Goal: Check status: Check status

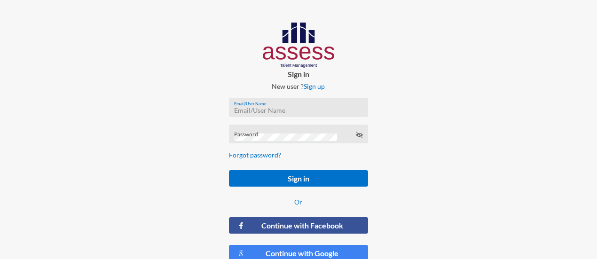
click at [252, 111] on input "Email/User Name" at bounding box center [298, 111] width 129 height 8
type input "[PERSON_NAME][EMAIL_ADDRESS][PERSON_NAME][DOMAIN_NAME]"
click at [328, 190] on form "[PERSON_NAME][EMAIL_ADDRESS][PERSON_NAME][DOMAIN_NAME] Email/User Name Password…" at bounding box center [298, 179] width 154 height 179
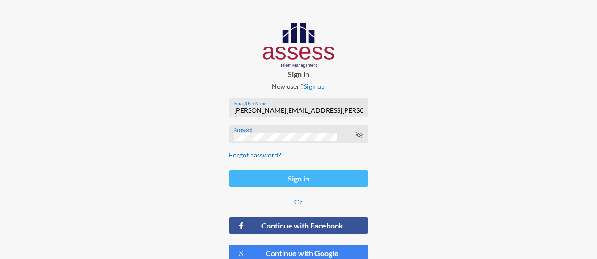
click at [320, 183] on button "Sign in" at bounding box center [298, 178] width 139 height 16
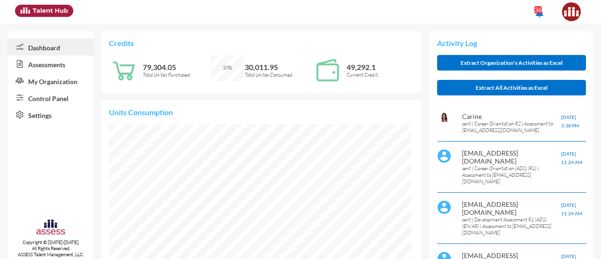
click at [31, 68] on link "Assessments" at bounding box center [51, 63] width 86 height 17
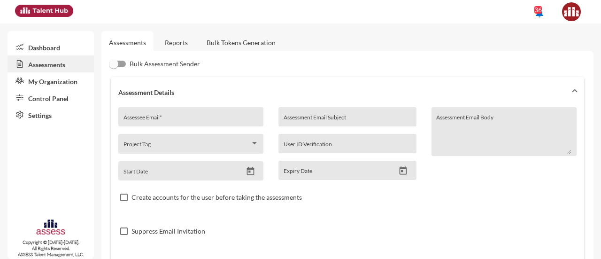
click at [187, 47] on link "Reports" at bounding box center [176, 42] width 38 height 23
click at [175, 42] on link "Reports" at bounding box center [176, 42] width 38 height 23
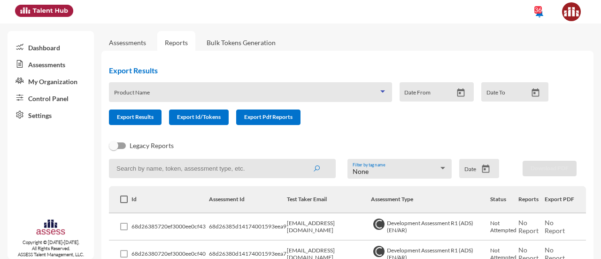
click at [183, 92] on span at bounding box center [246, 96] width 265 height 8
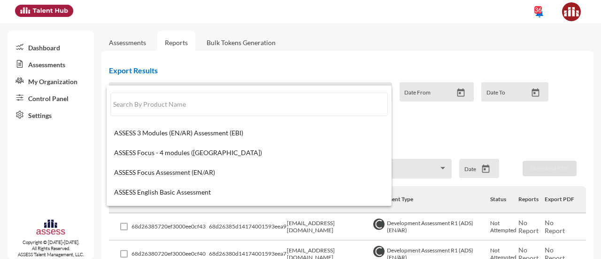
click at [62, 161] on div at bounding box center [300, 129] width 601 height 259
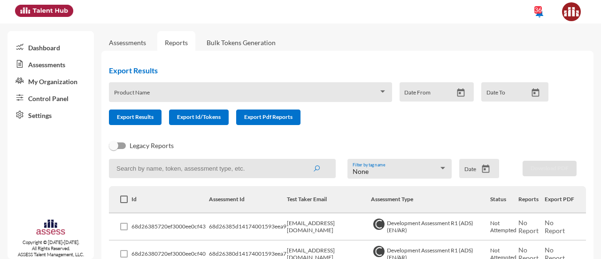
click at [182, 171] on input at bounding box center [222, 168] width 227 height 19
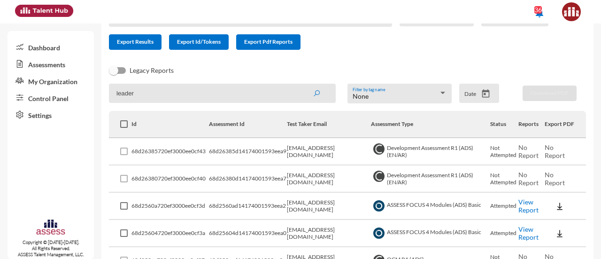
type input "leader"
click at [302, 85] on button "submit" at bounding box center [317, 93] width 30 height 17
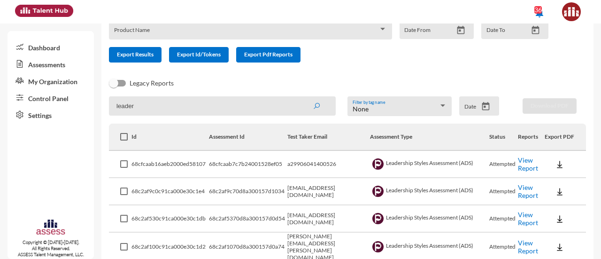
scroll to position [75, 0]
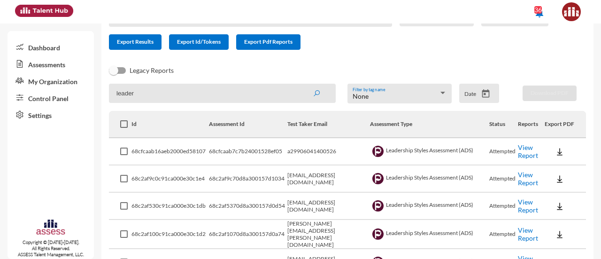
click at [518, 155] on link "View Report" at bounding box center [528, 151] width 20 height 16
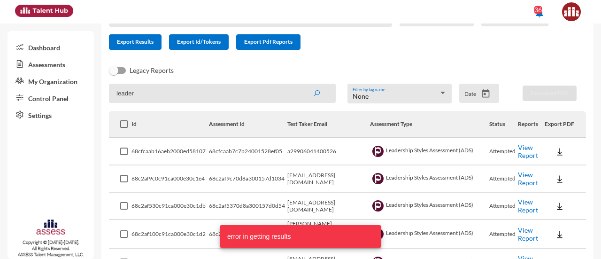
click at [518, 155] on link "View Report" at bounding box center [528, 151] width 20 height 16
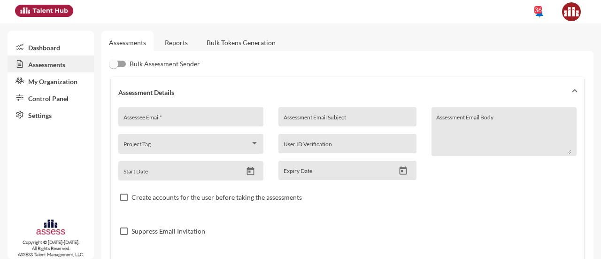
click at [172, 37] on link "Reports" at bounding box center [176, 42] width 38 height 23
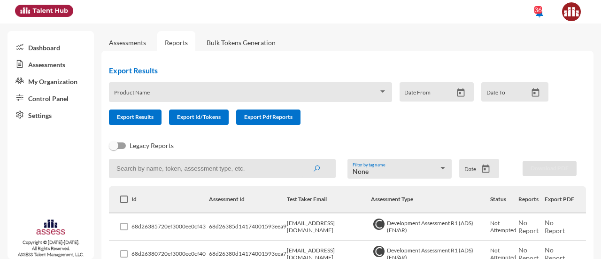
click at [195, 168] on input at bounding box center [222, 168] width 227 height 19
type input "LEADERSHIP"
click at [302, 160] on button "submit" at bounding box center [317, 168] width 30 height 17
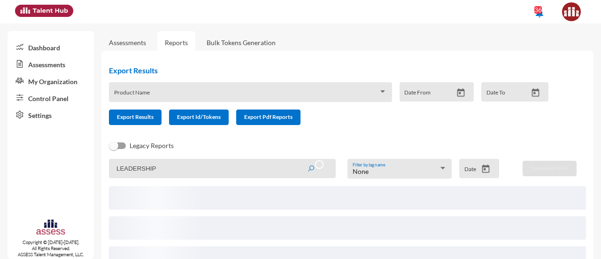
scroll to position [62, 0]
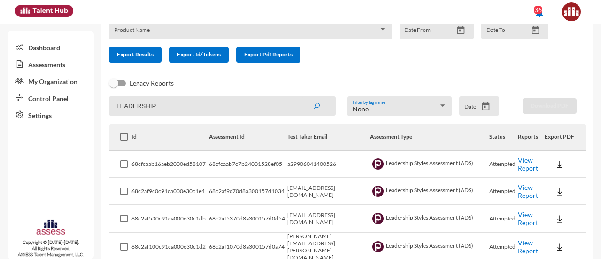
click at [523, 160] on link "View Report" at bounding box center [528, 164] width 20 height 16
